Goal: Information Seeking & Learning: Learn about a topic

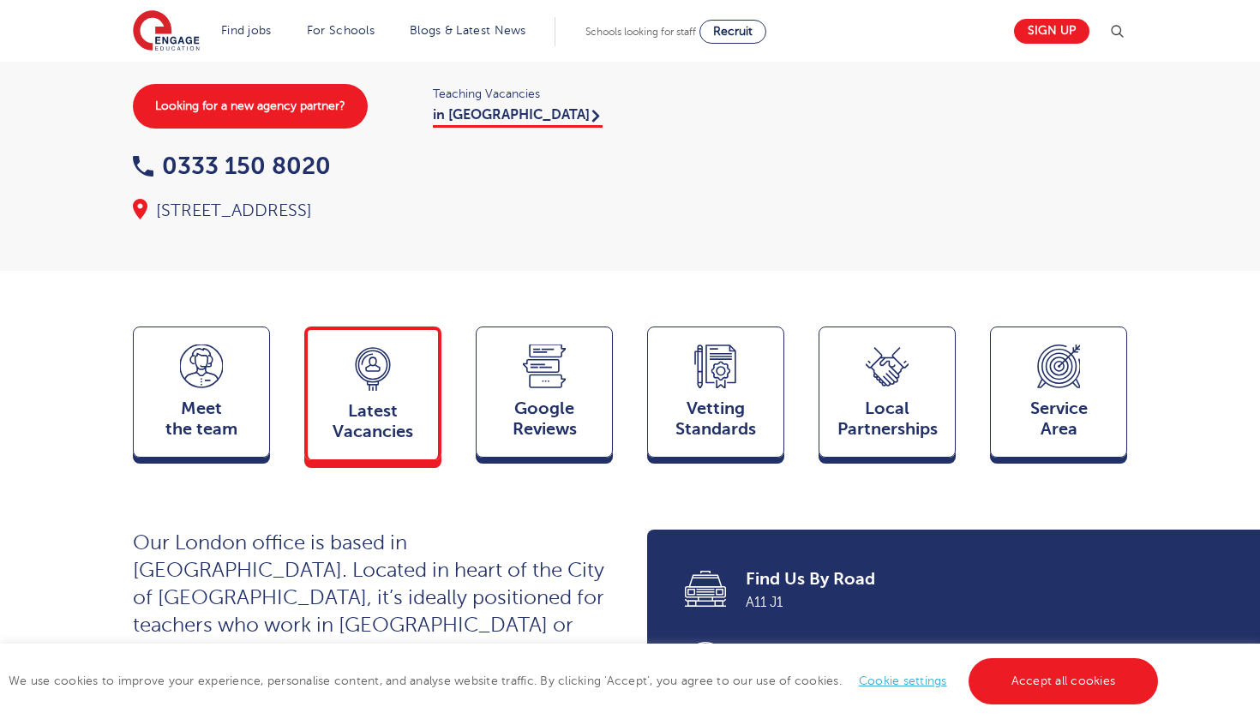
click at [376, 422] on div "Latest Vacancies Jobs" at bounding box center [372, 394] width 137 height 134
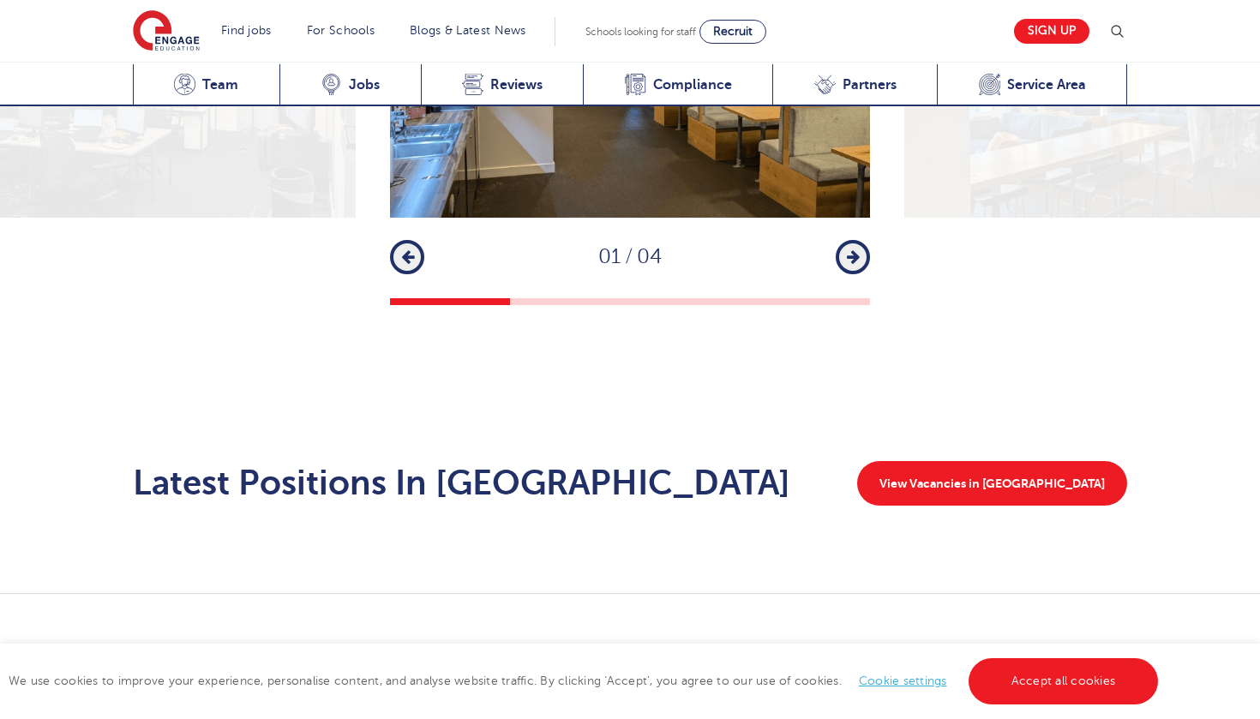
scroll to position [2536, 0]
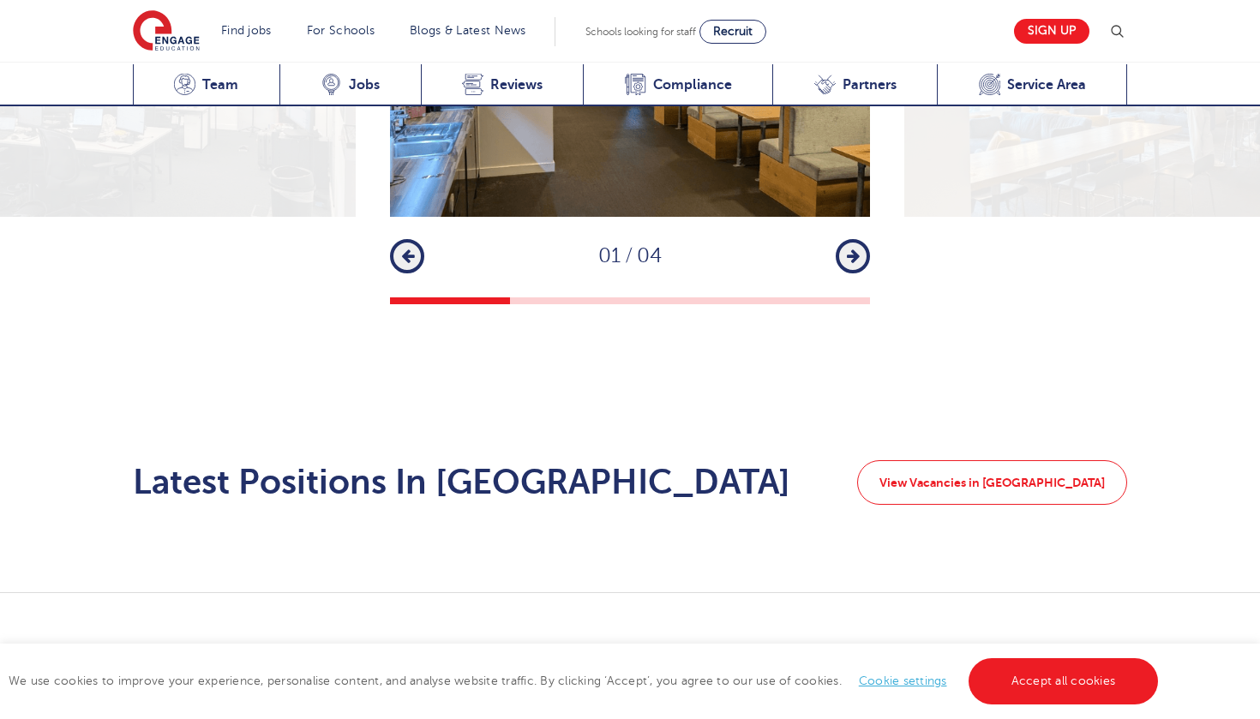
click at [982, 460] on link "View Vacancies in [GEOGRAPHIC_DATA]" at bounding box center [992, 482] width 270 height 45
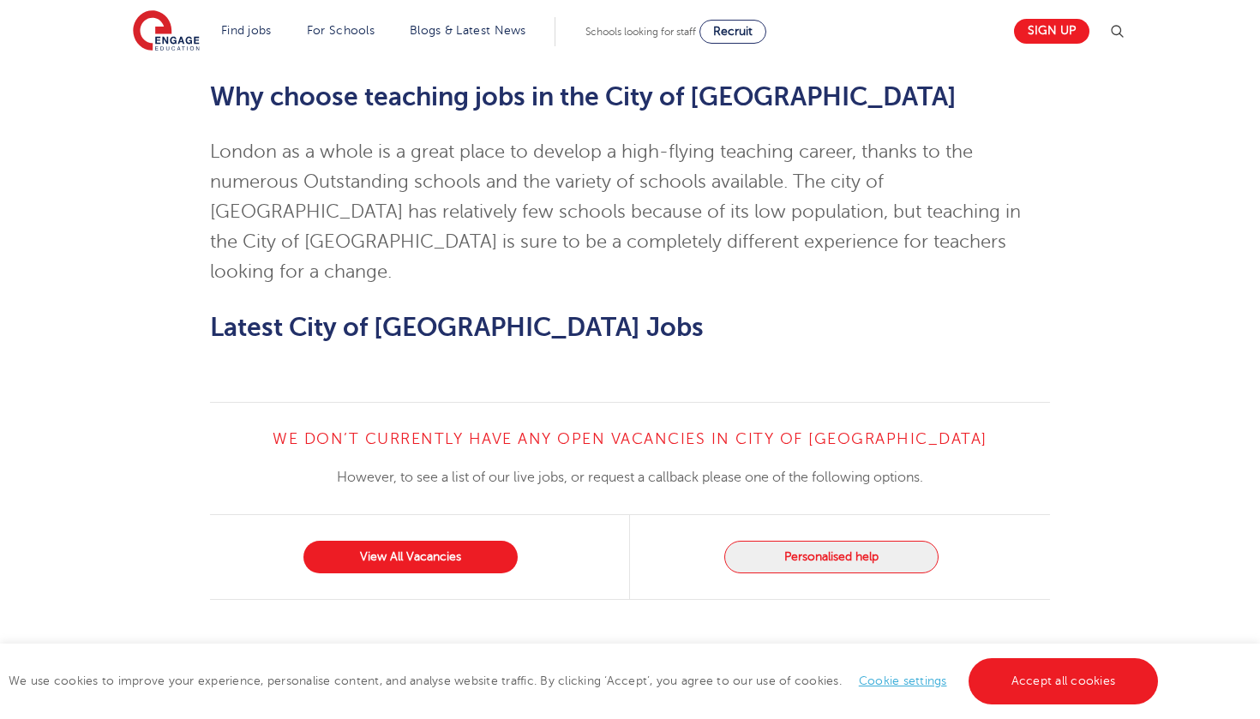
scroll to position [1500, 0]
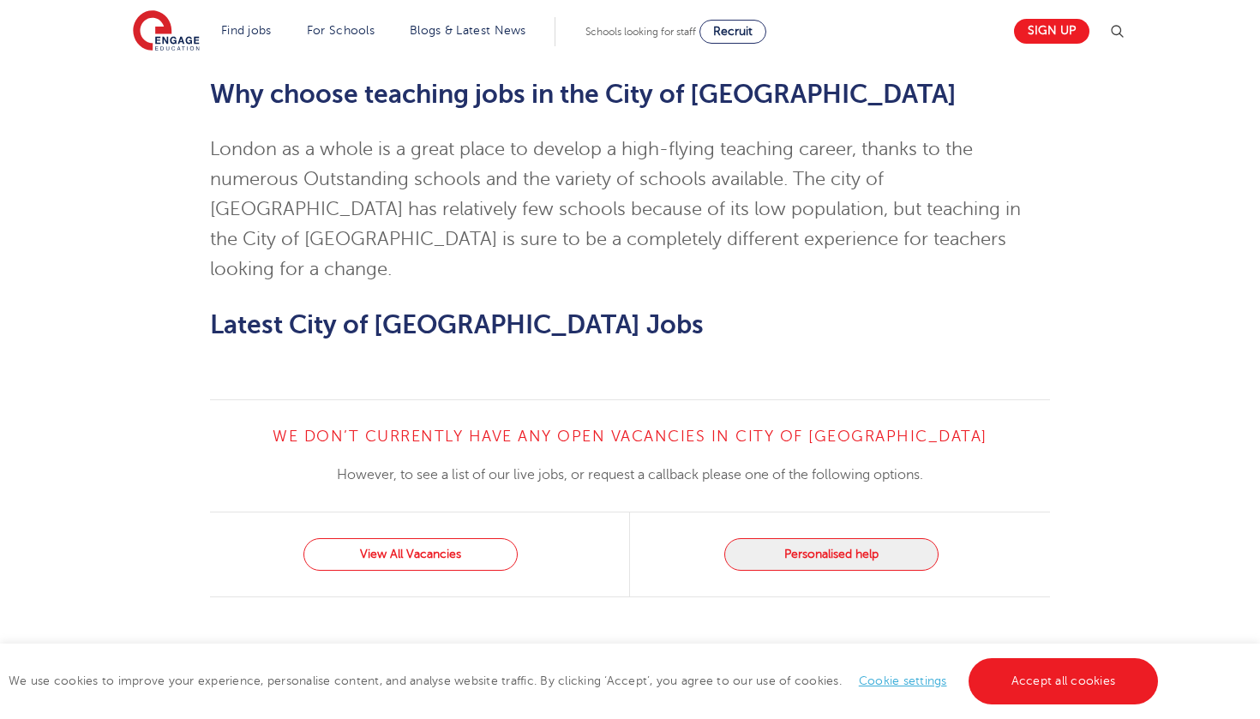
click at [459, 538] on link "View All Vacancies" at bounding box center [411, 554] width 214 height 33
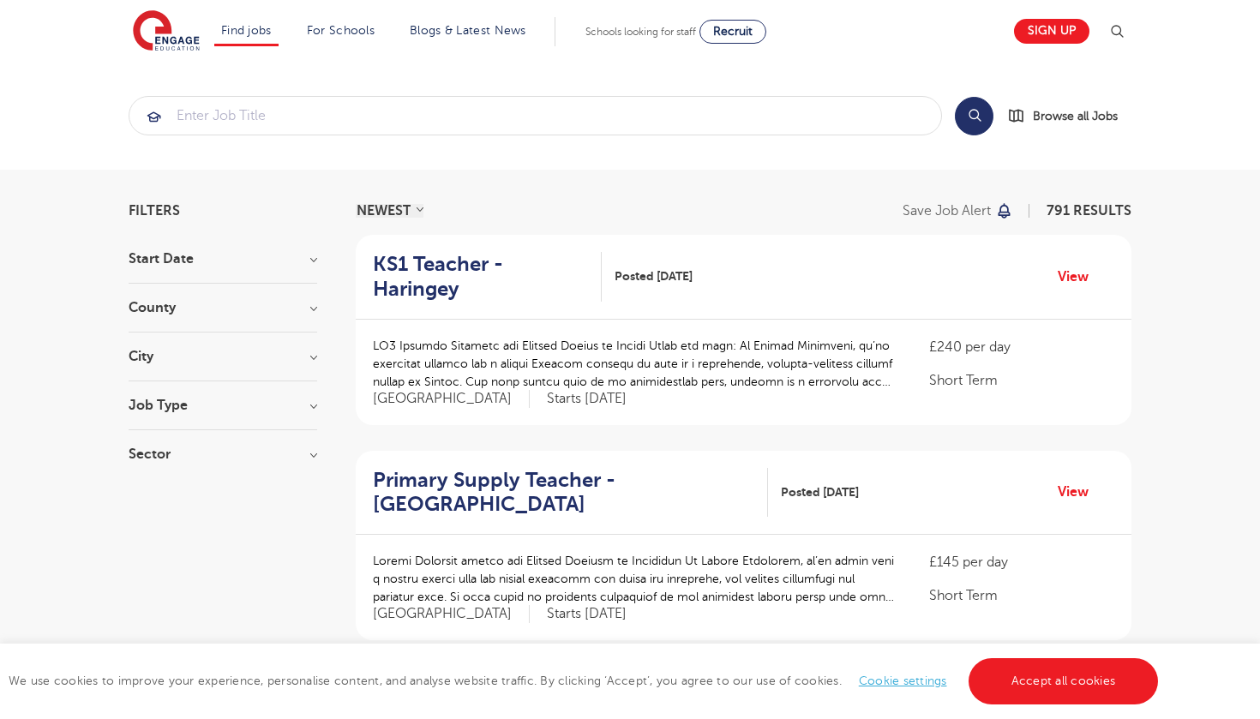
click at [240, 365] on div "City [GEOGRAPHIC_DATA] 67 [GEOGRAPHIC_DATA] 41 [GEOGRAPHIC_DATA] 33 [GEOGRAPHIC…" at bounding box center [223, 366] width 189 height 32
click at [302, 358] on h3 "City" at bounding box center [223, 357] width 189 height 14
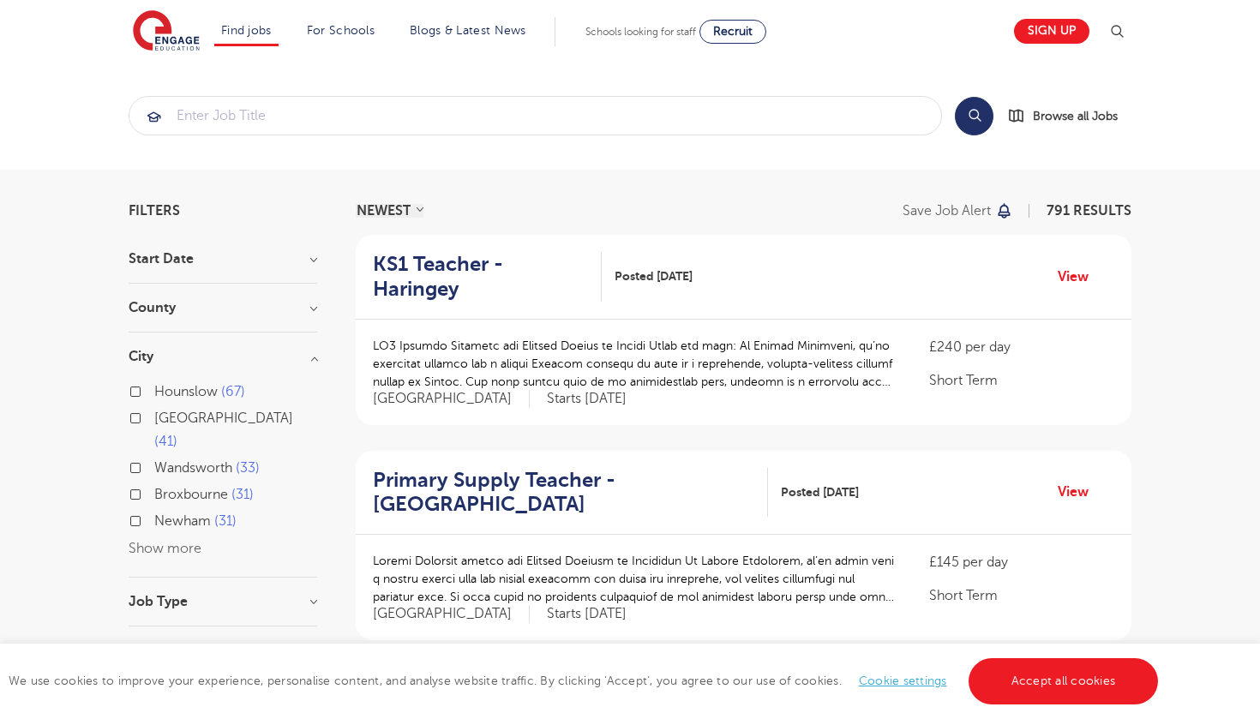
click at [302, 358] on h3 "City" at bounding box center [223, 357] width 189 height 14
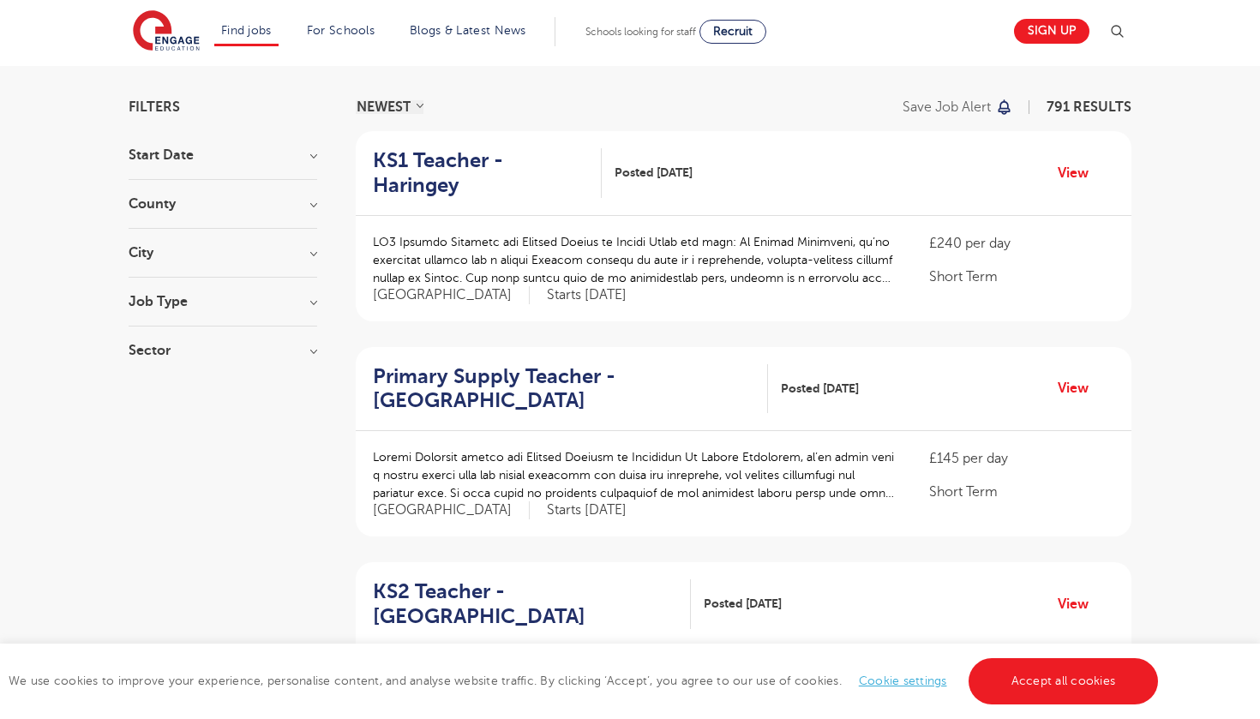
scroll to position [99, 0]
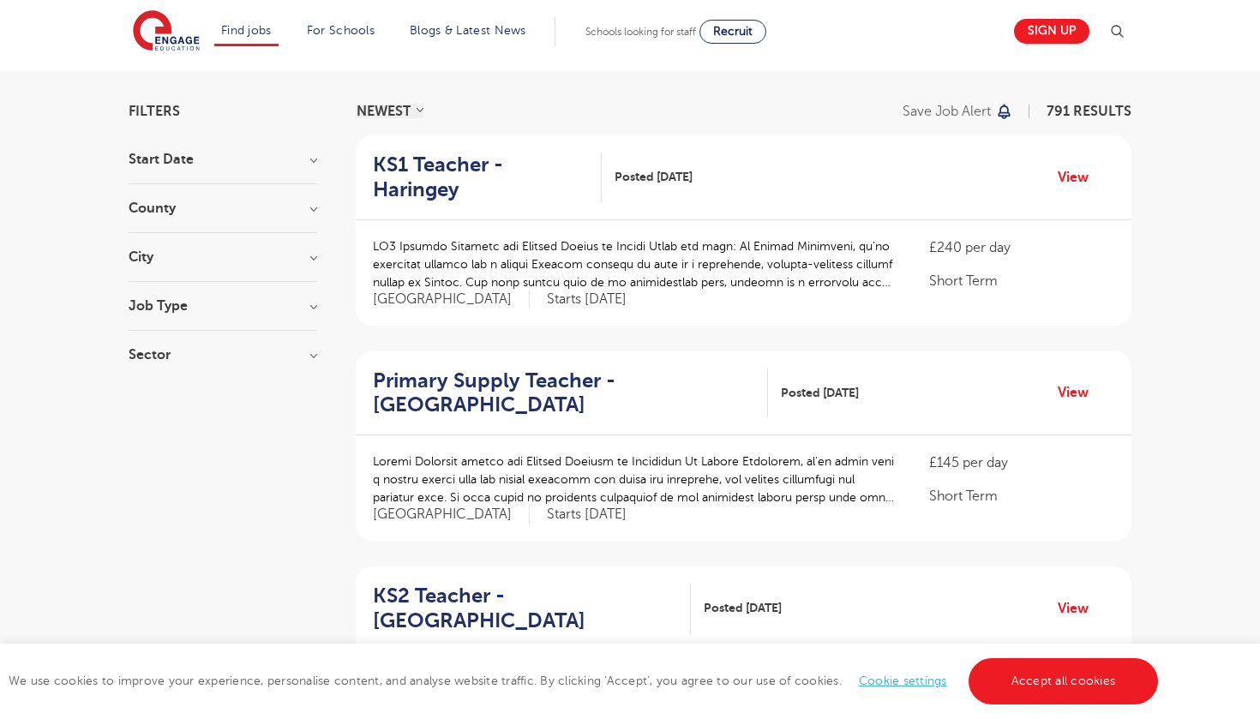
click at [232, 305] on h3 "Job Type" at bounding box center [223, 306] width 189 height 14
click at [167, 396] on span "SEND" at bounding box center [172, 395] width 36 height 15
click at [165, 396] on input "SEND 25" at bounding box center [159, 393] width 11 height 11
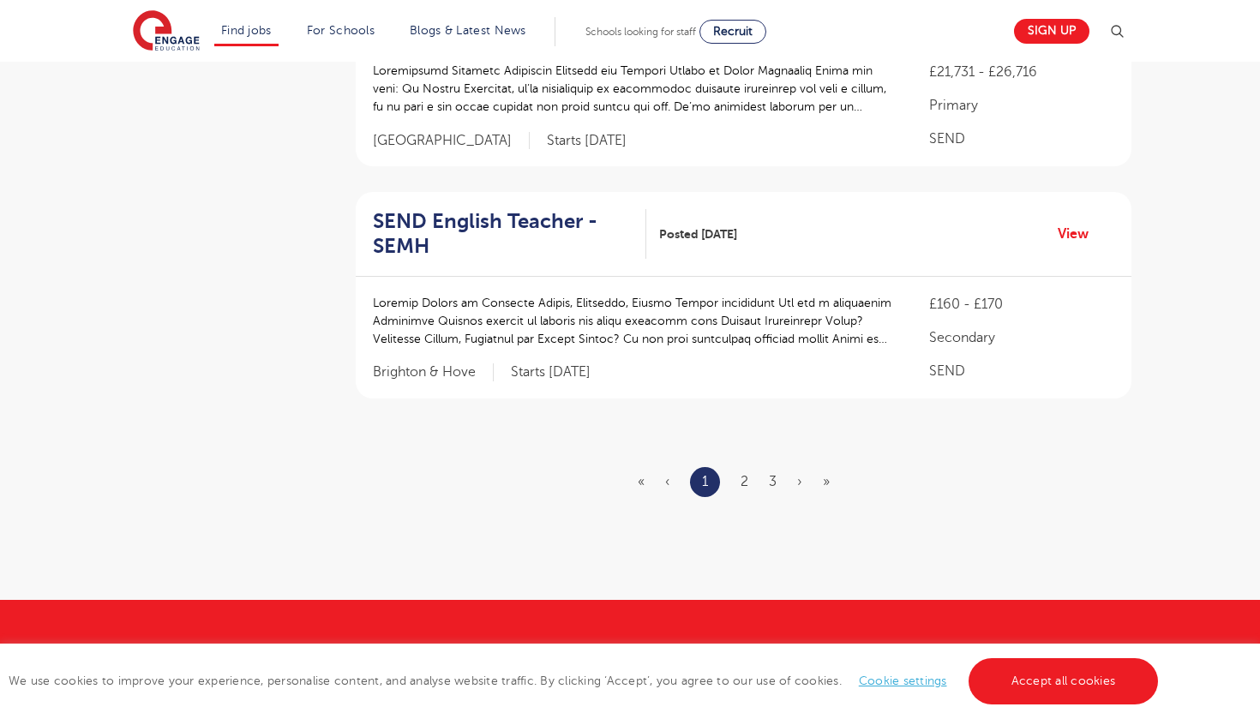
scroll to position [2134, 0]
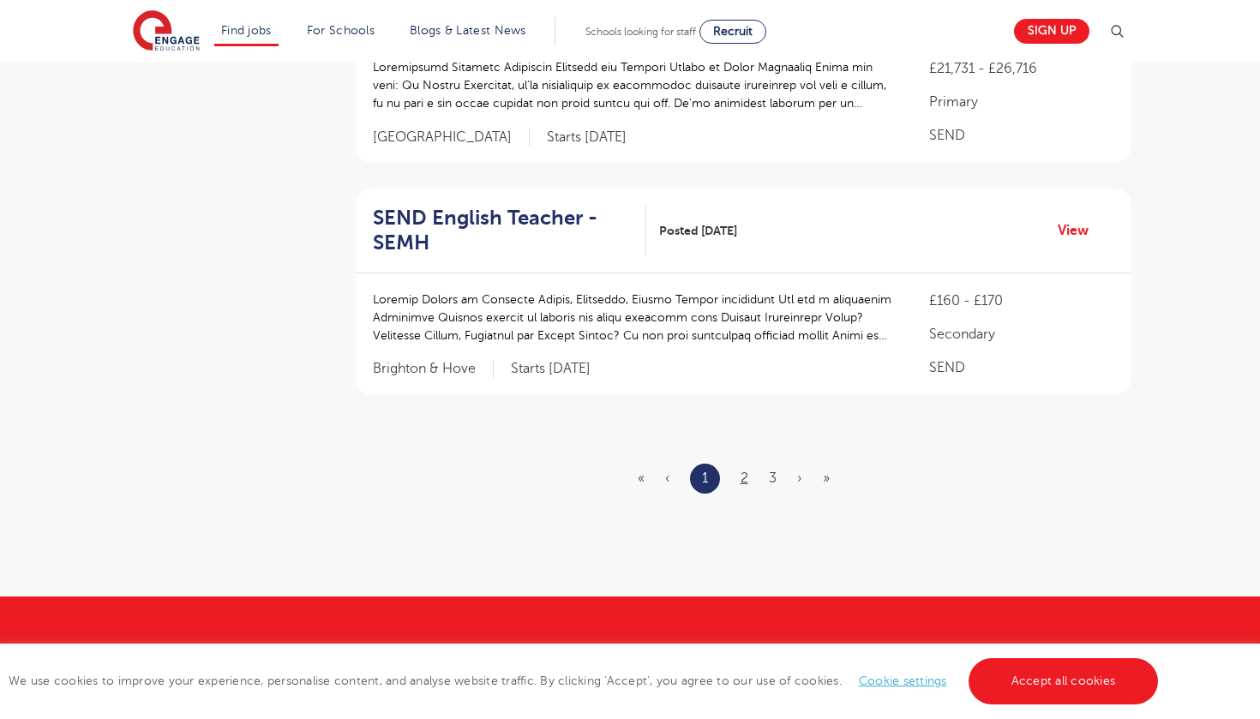
click at [743, 471] on link "2" at bounding box center [745, 478] width 8 height 15
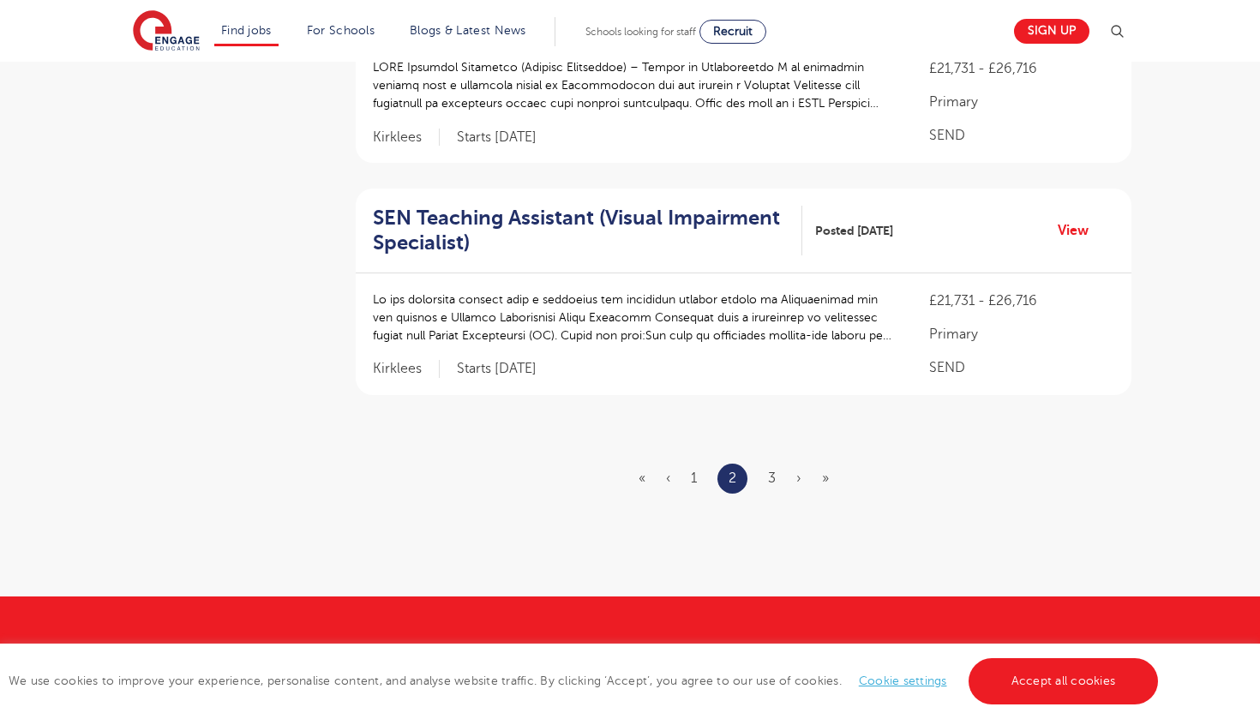
scroll to position [0, 0]
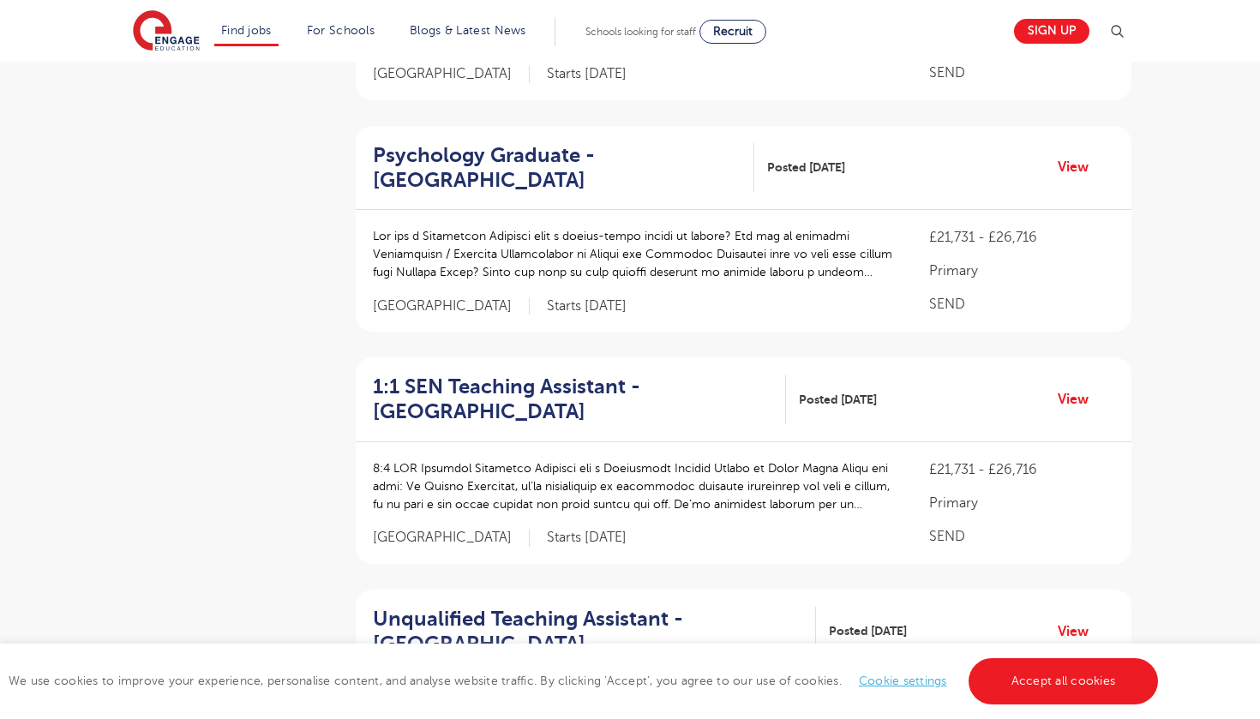
scroll to position [805, 0]
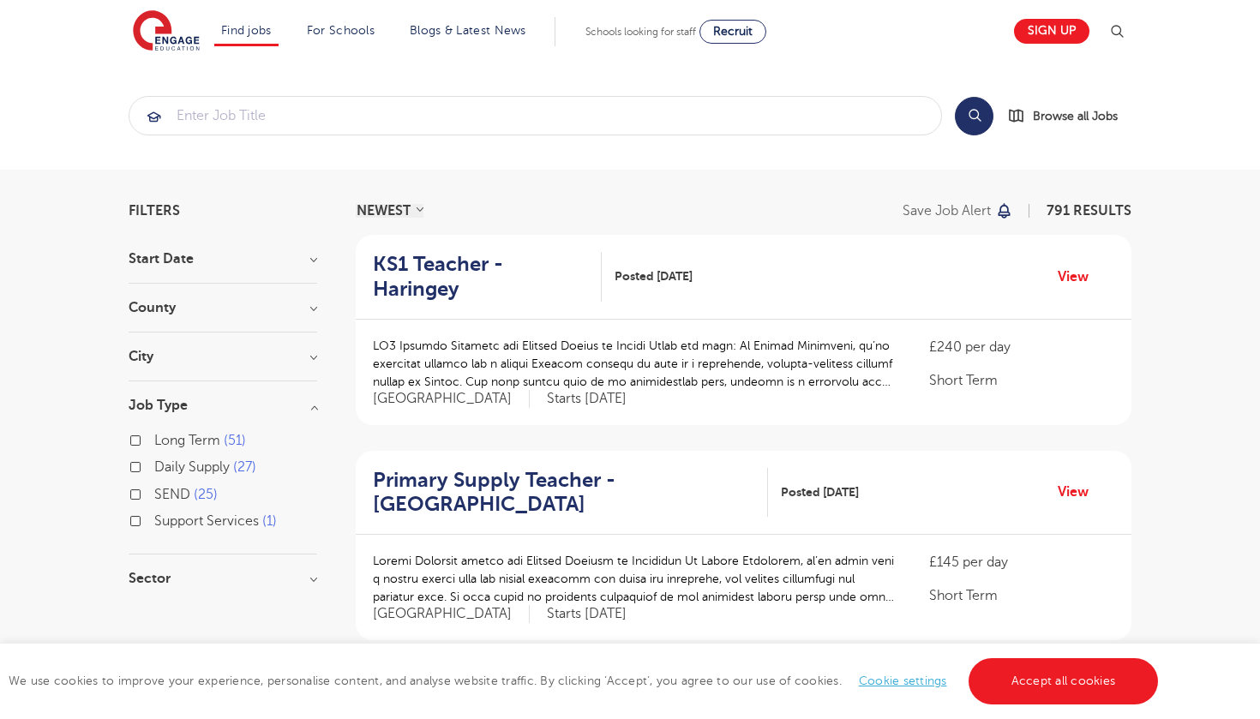
scroll to position [99, 0]
